Goal: Information Seeking & Learning: Learn about a topic

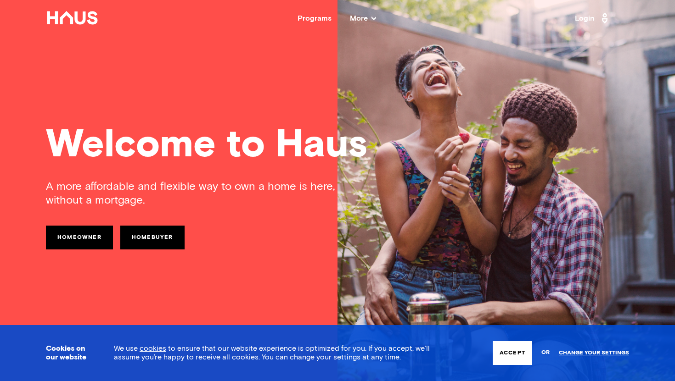
click at [161, 235] on link "Homebuyer" at bounding box center [152, 238] width 64 height 24
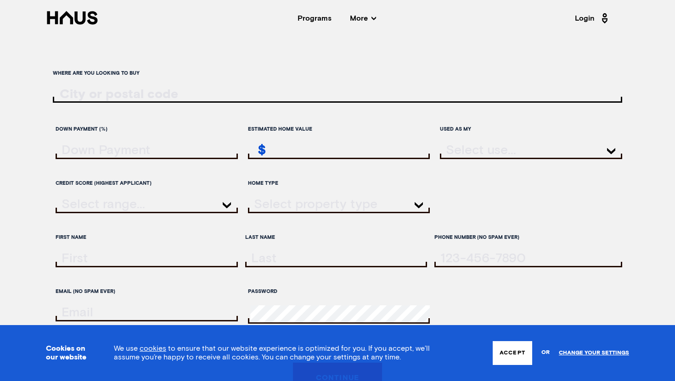
click at [371, 18] on icon at bounding box center [373, 18] width 5 height 5
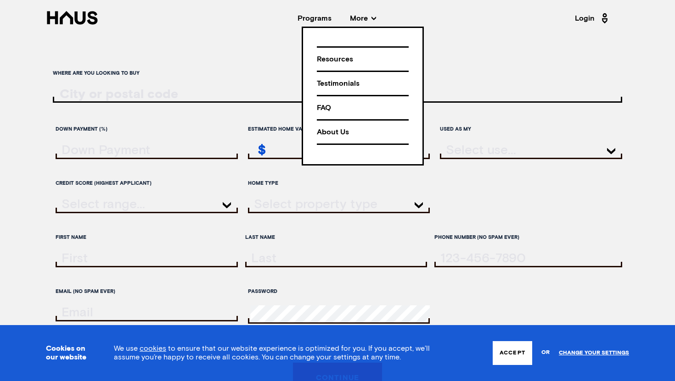
click at [316, 15] on div "Programs" at bounding box center [314, 18] width 34 height 7
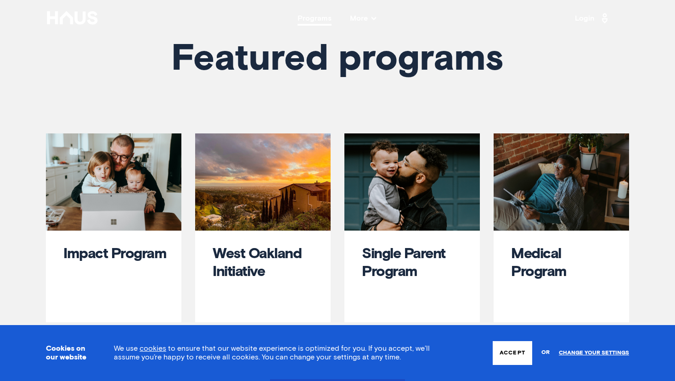
scroll to position [503, 0]
